Goal: Book appointment/travel/reservation

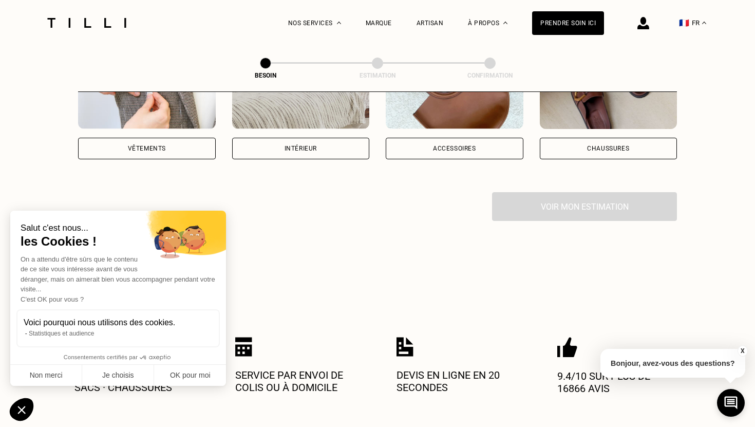
scroll to position [203, 0]
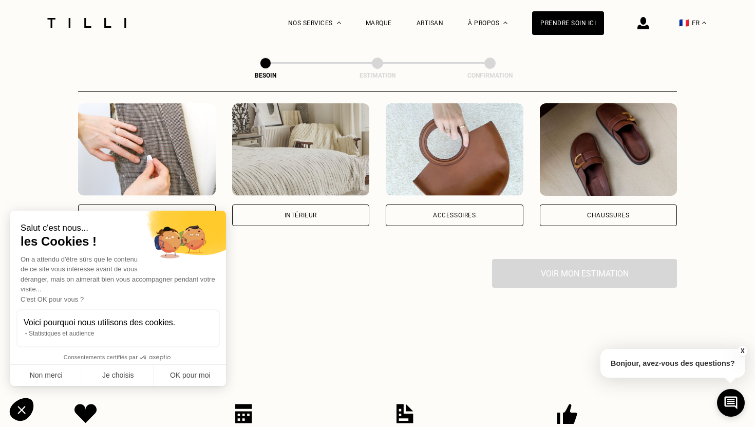
click at [280, 189] on div "Intérieur" at bounding box center [301, 164] width 138 height 123
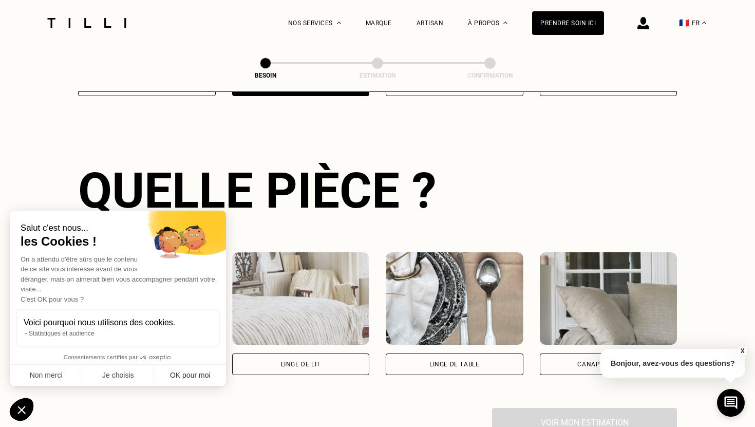
scroll to position [335, 0]
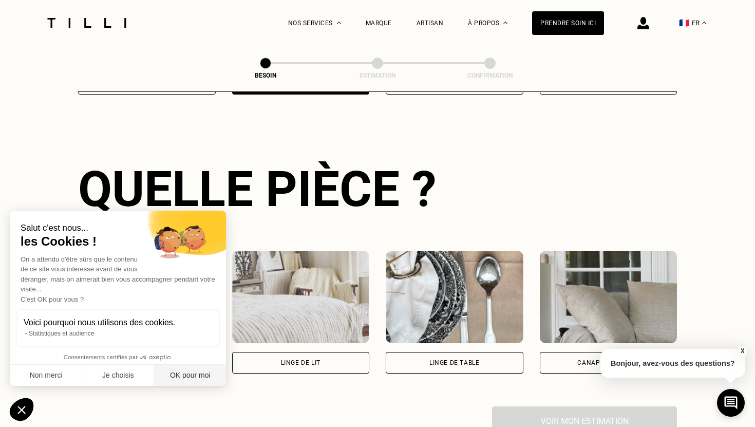
click at [187, 373] on button "OK pour moi" at bounding box center [190, 376] width 72 height 22
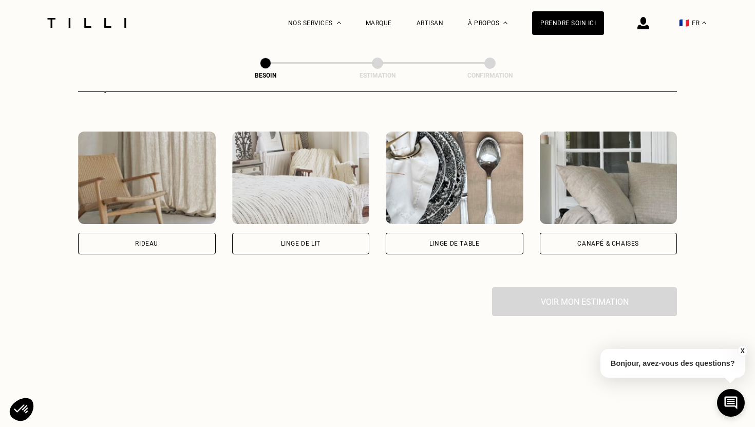
scroll to position [501, 0]
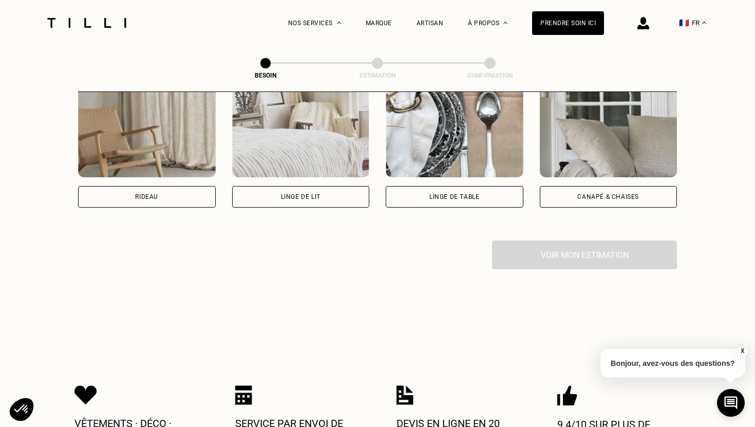
click at [183, 186] on div "Rideau" at bounding box center [147, 197] width 138 height 22
select select "FR"
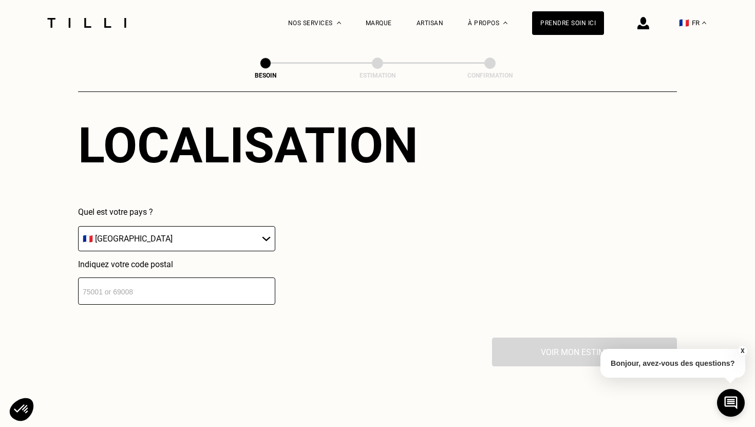
scroll to position [660, 0]
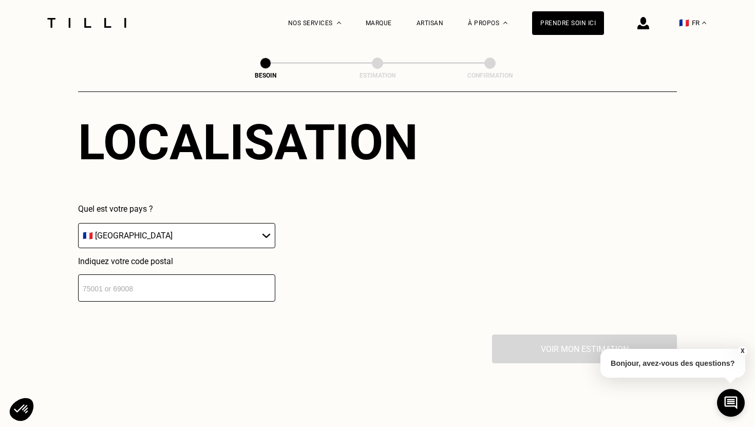
click at [168, 277] on input "number" at bounding box center [176, 287] width 197 height 27
type input "33300"
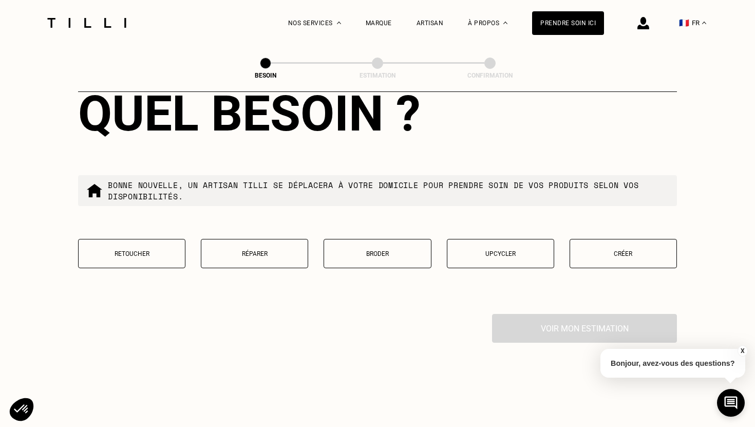
scroll to position [980, 0]
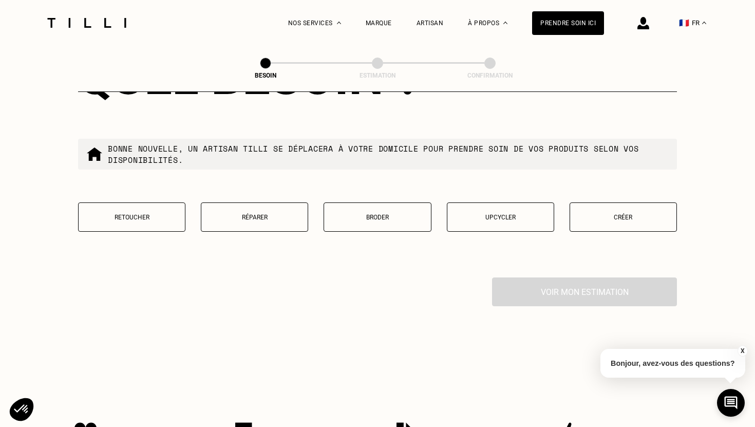
click at [673, 202] on button "Créer" at bounding box center [623, 216] width 107 height 29
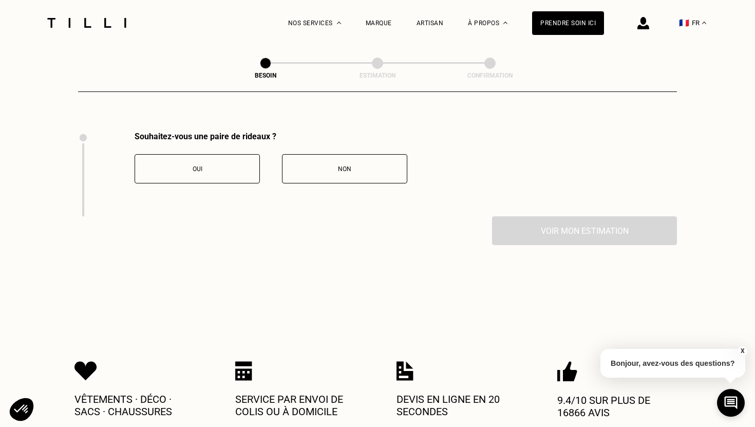
scroll to position [1131, 0]
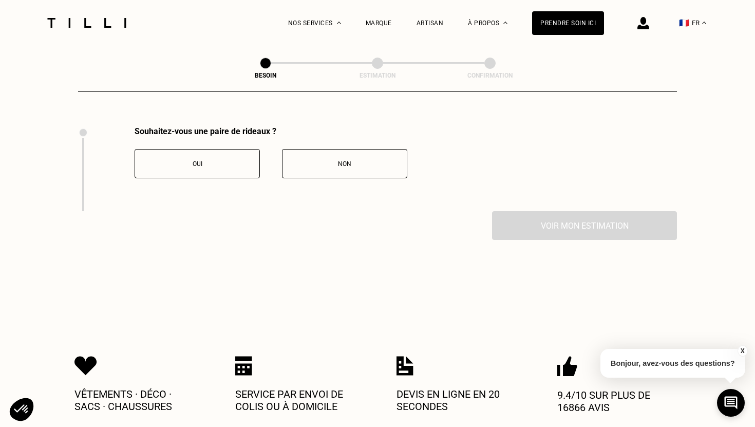
click at [242, 162] on button "Oui" at bounding box center [197, 163] width 125 height 29
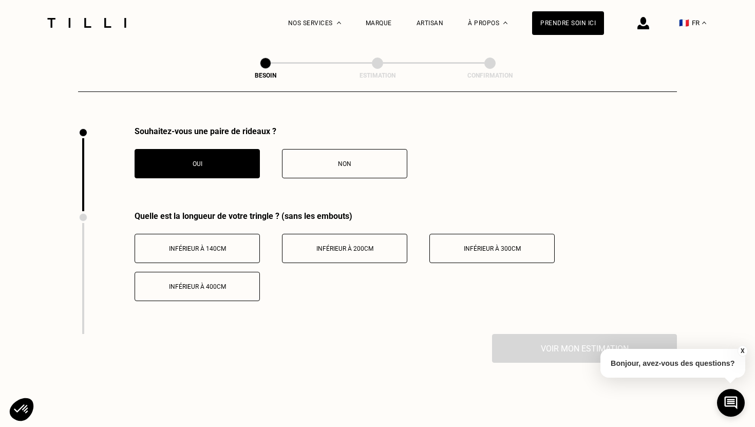
click at [344, 247] on button "Inférieur à 200cm" at bounding box center [344, 248] width 125 height 29
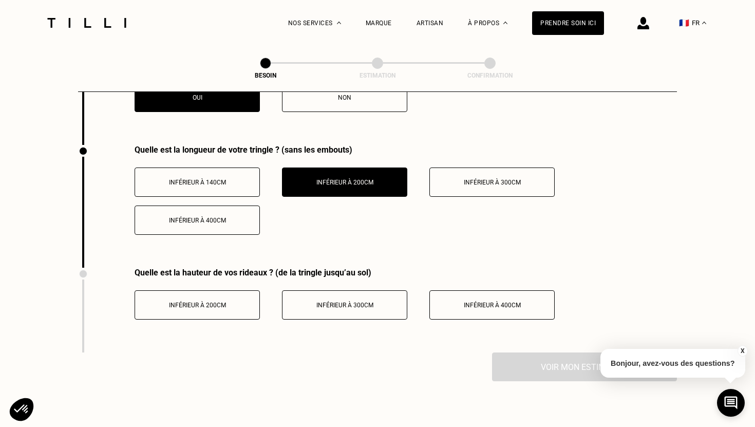
scroll to position [1210, 0]
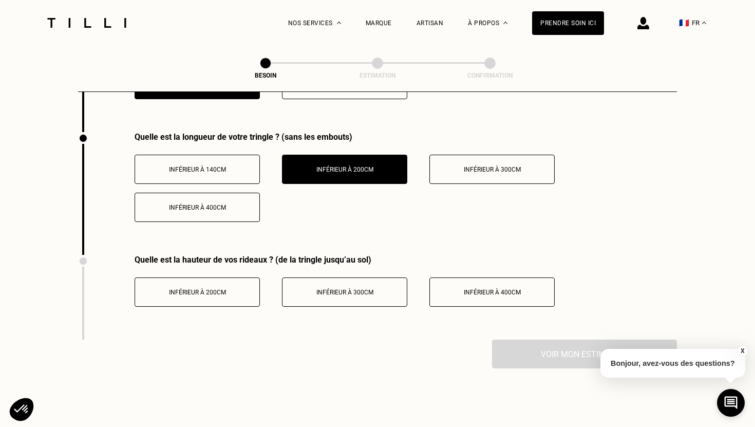
click at [359, 286] on button "Inférieur à 300cm" at bounding box center [344, 292] width 125 height 29
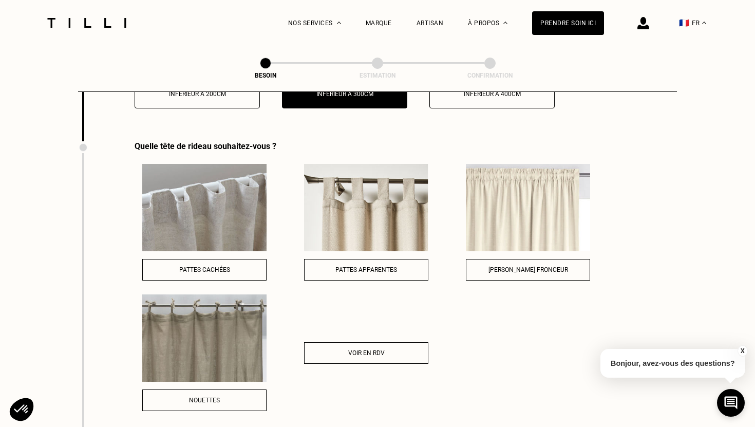
scroll to position [1428, 0]
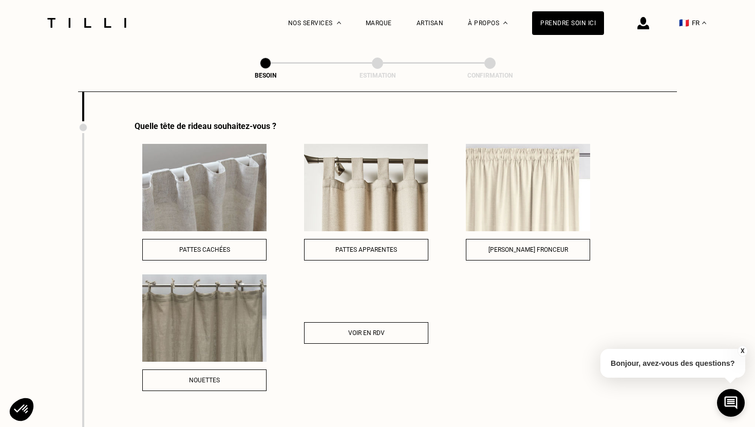
click at [408, 178] on img at bounding box center [366, 187] width 124 height 87
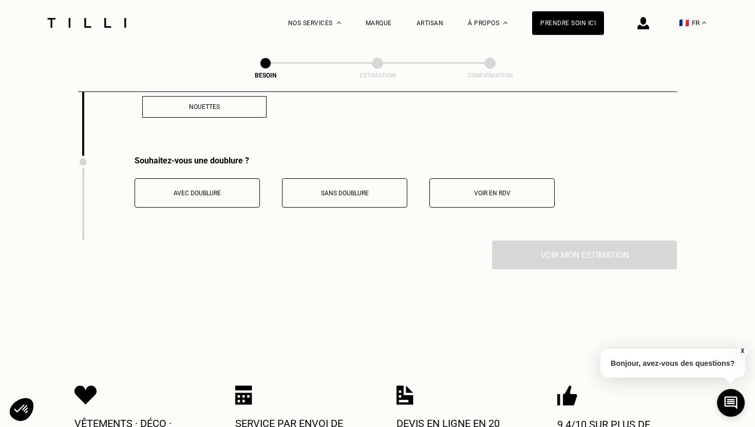
scroll to position [1704, 0]
